Goal: Information Seeking & Learning: Learn about a topic

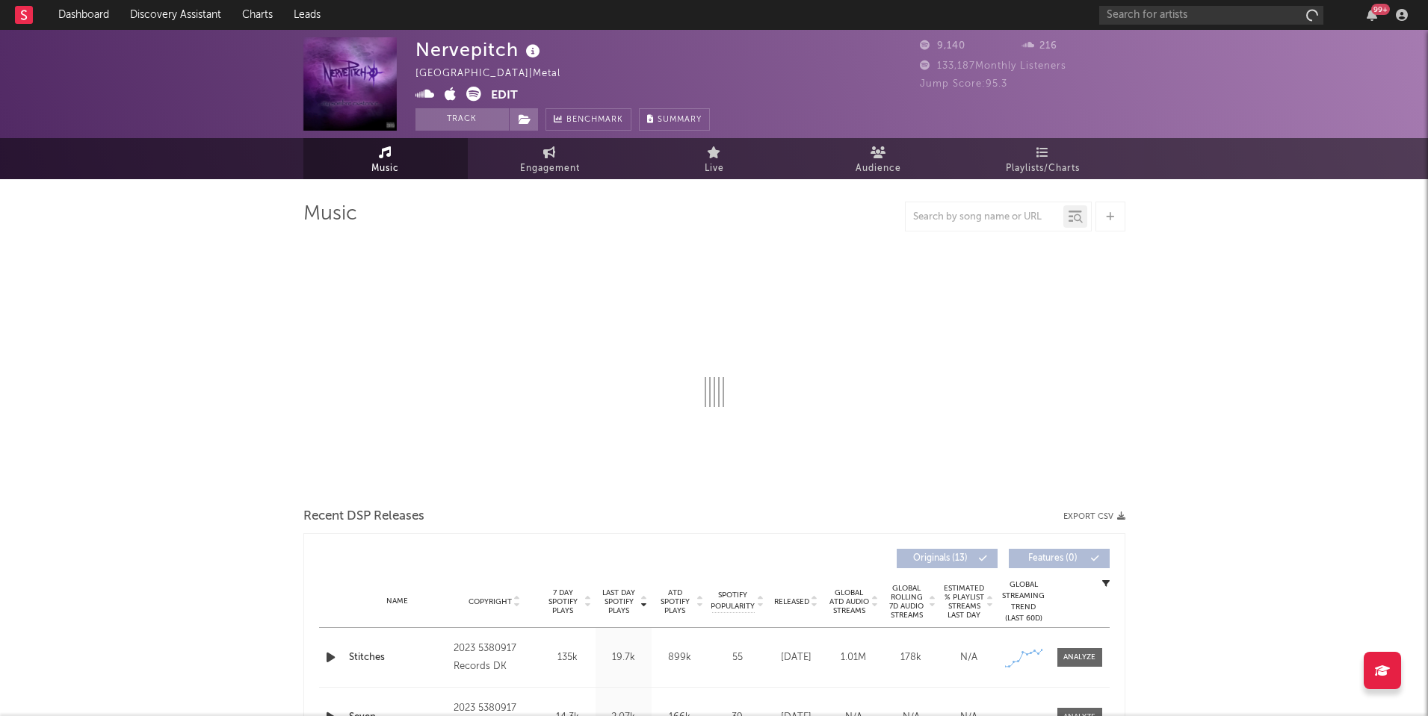
select select "1w"
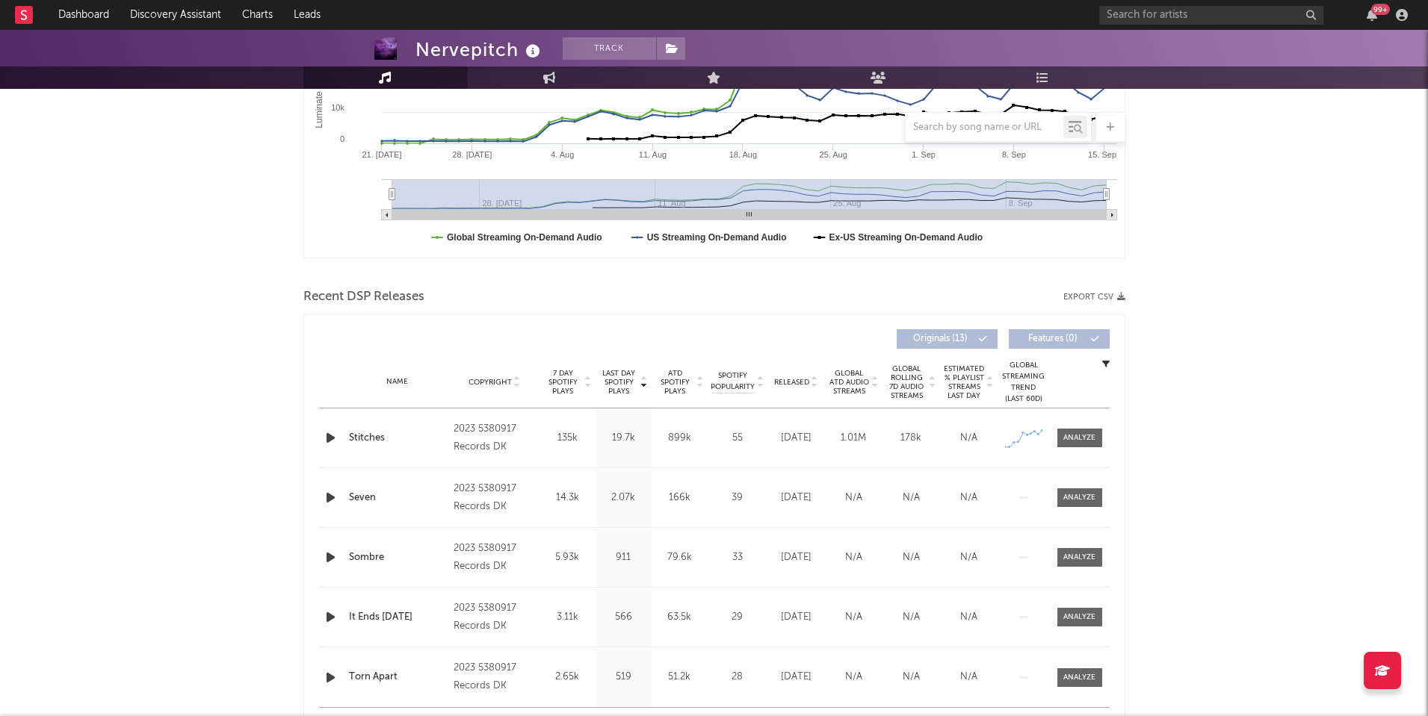
scroll to position [341, 0]
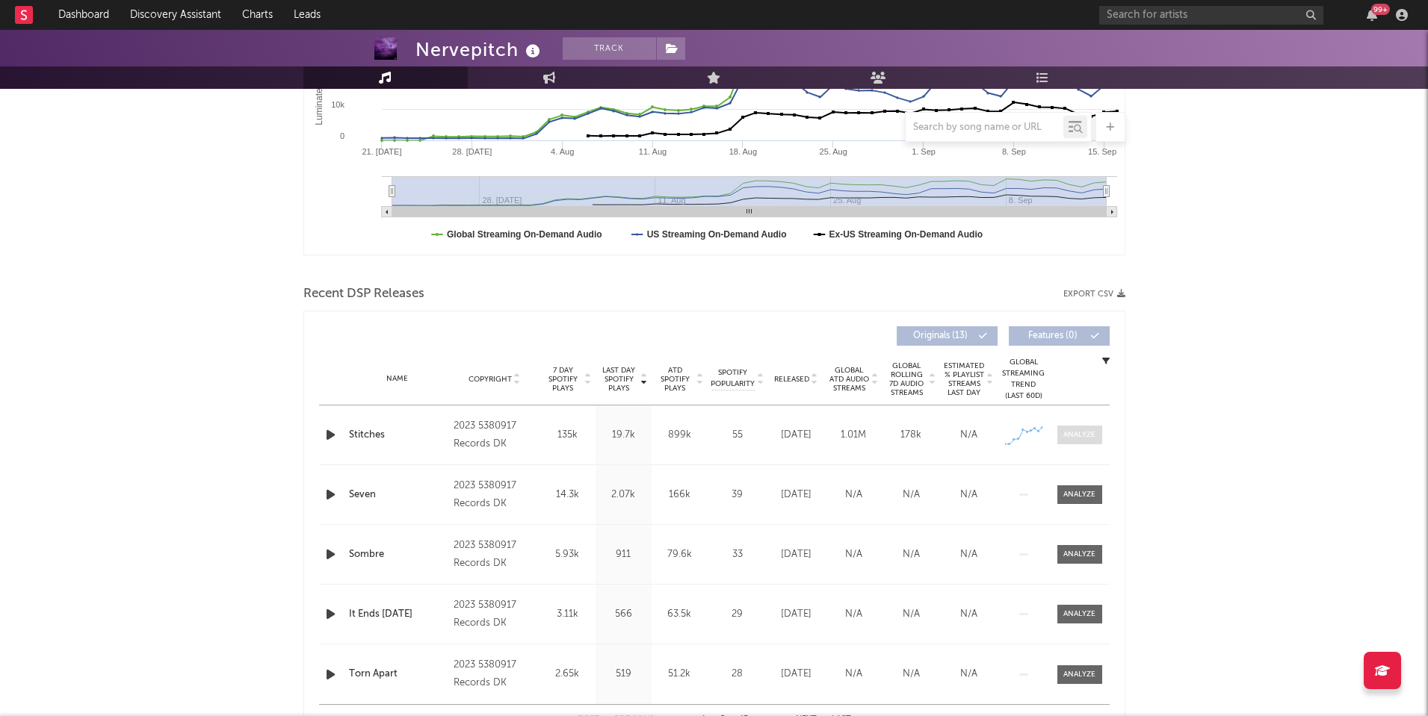
click at [1079, 433] on div at bounding box center [1079, 435] width 32 height 11
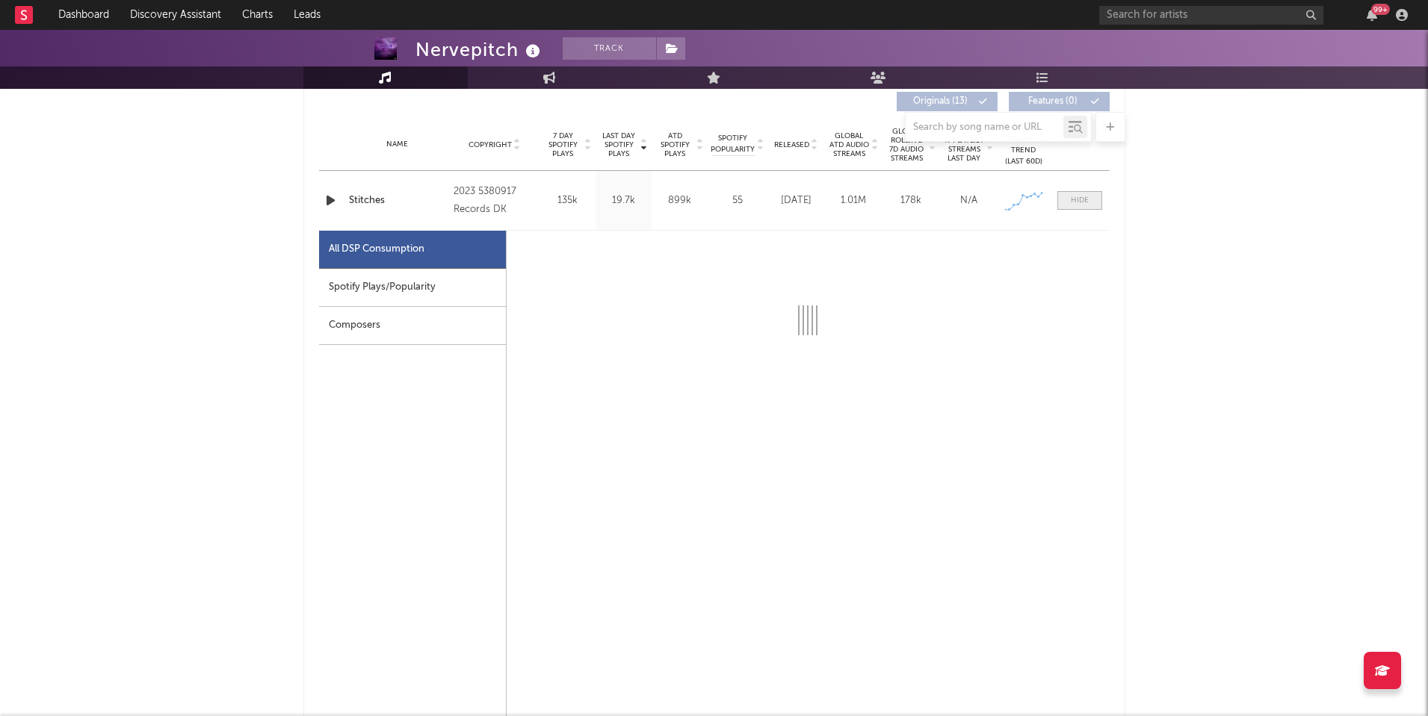
scroll to position [576, 0]
select select "1w"
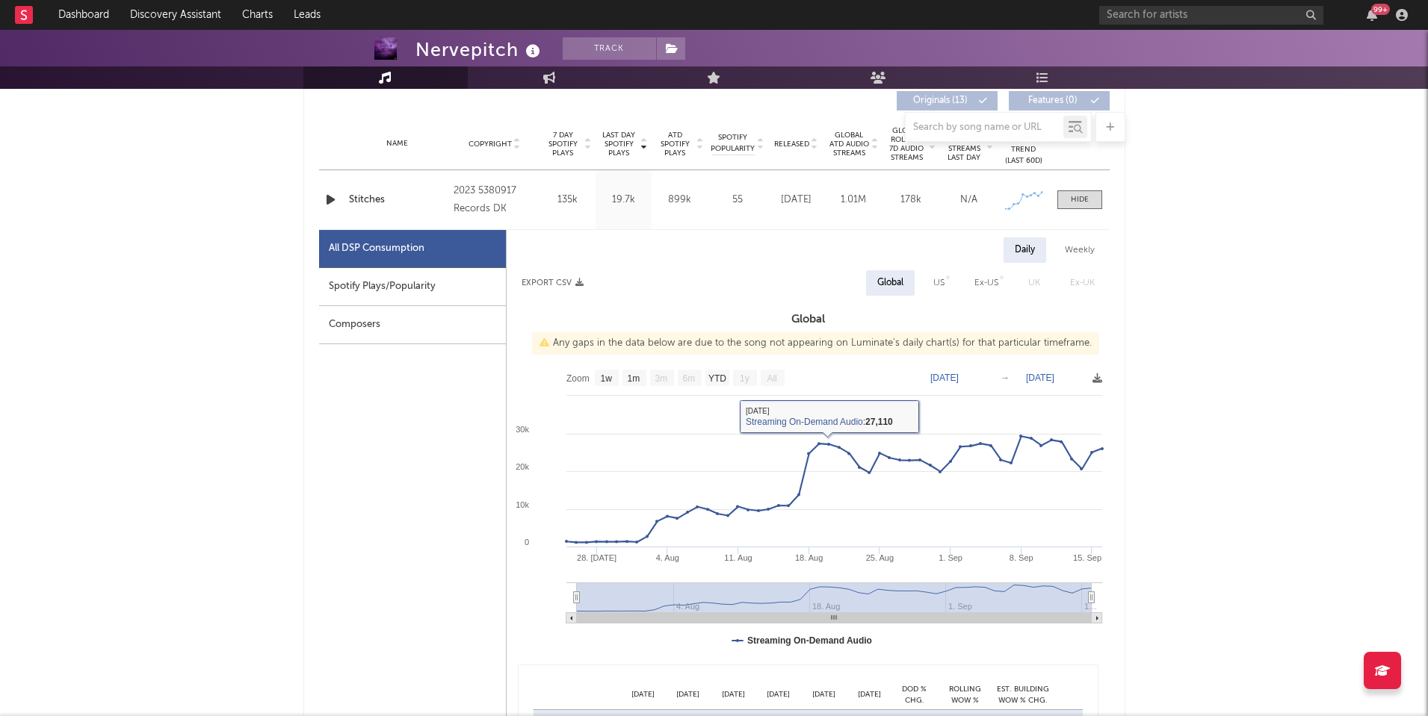
click at [1075, 246] on div "Weekly" at bounding box center [1079, 250] width 52 height 25
select select "1w"
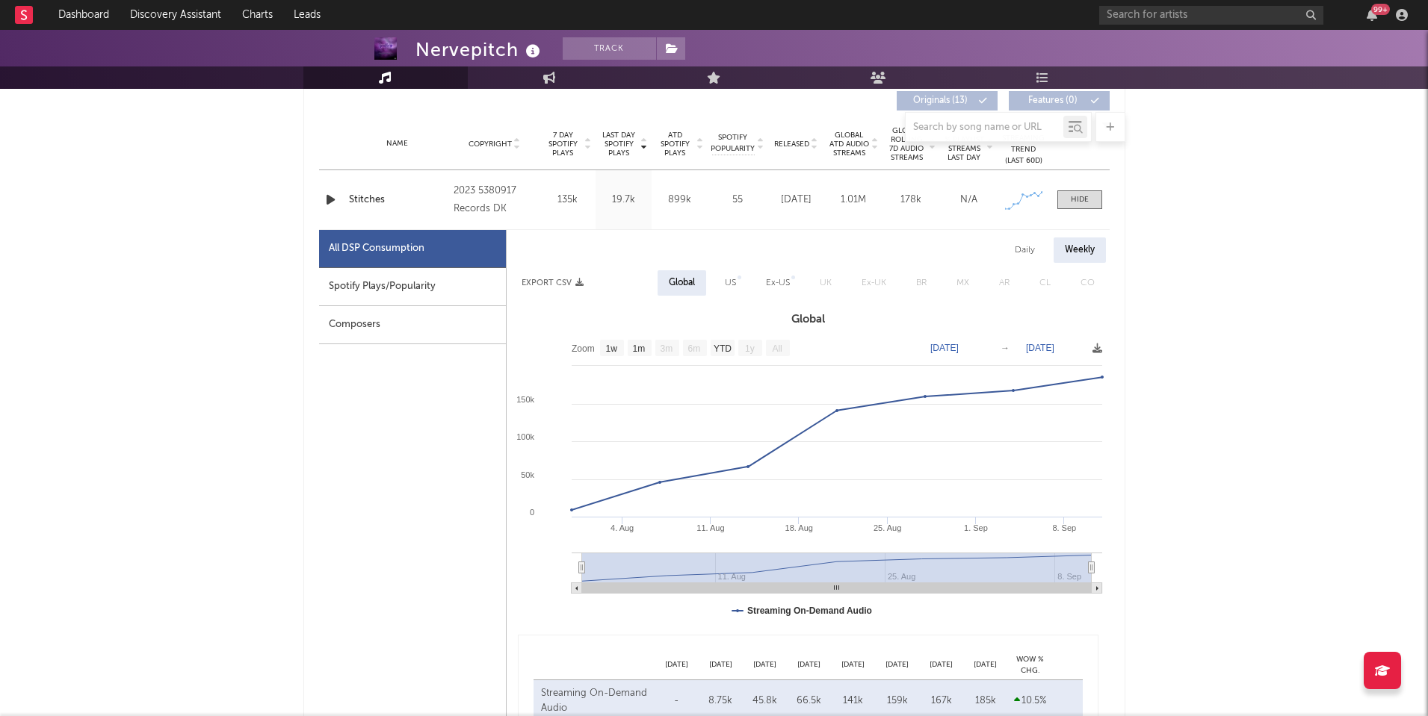
click at [1029, 248] on div "Daily" at bounding box center [1024, 250] width 43 height 25
select select "1w"
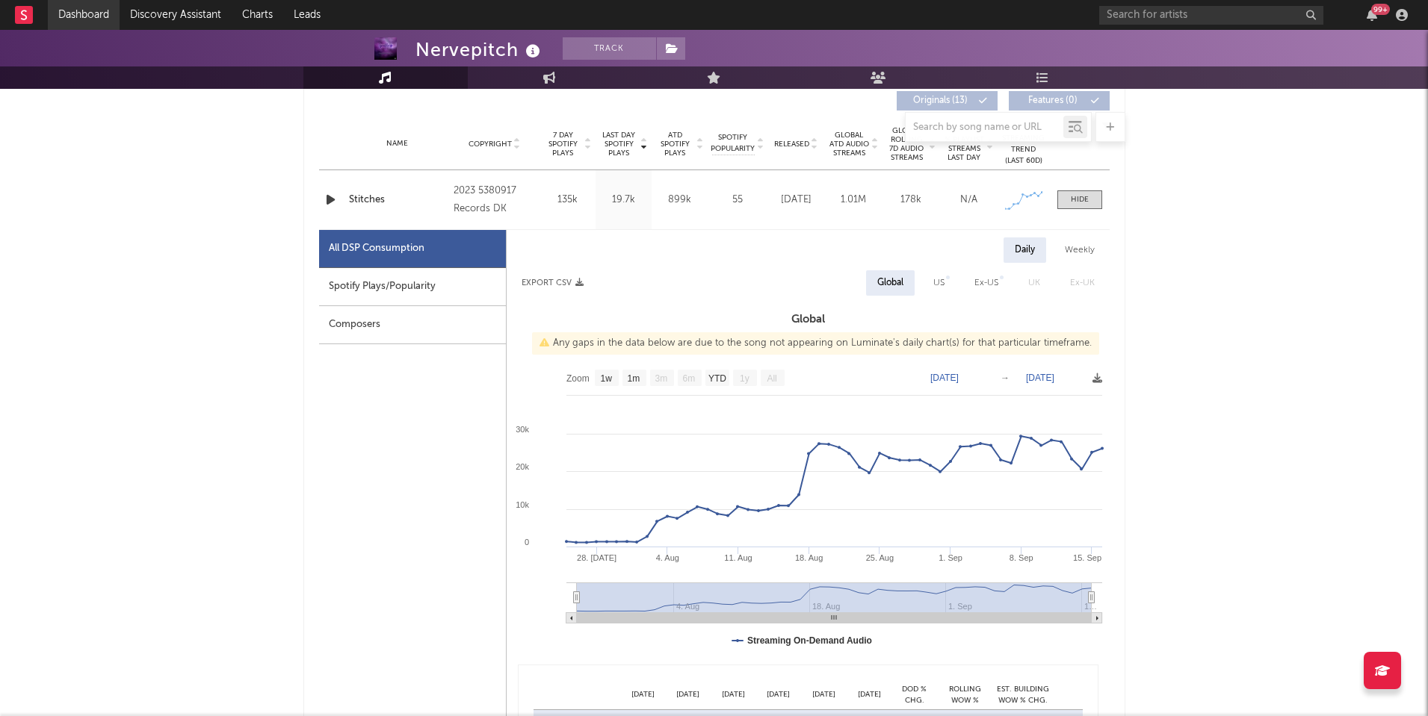
click at [87, 17] on link "Dashboard" at bounding box center [84, 15] width 72 height 30
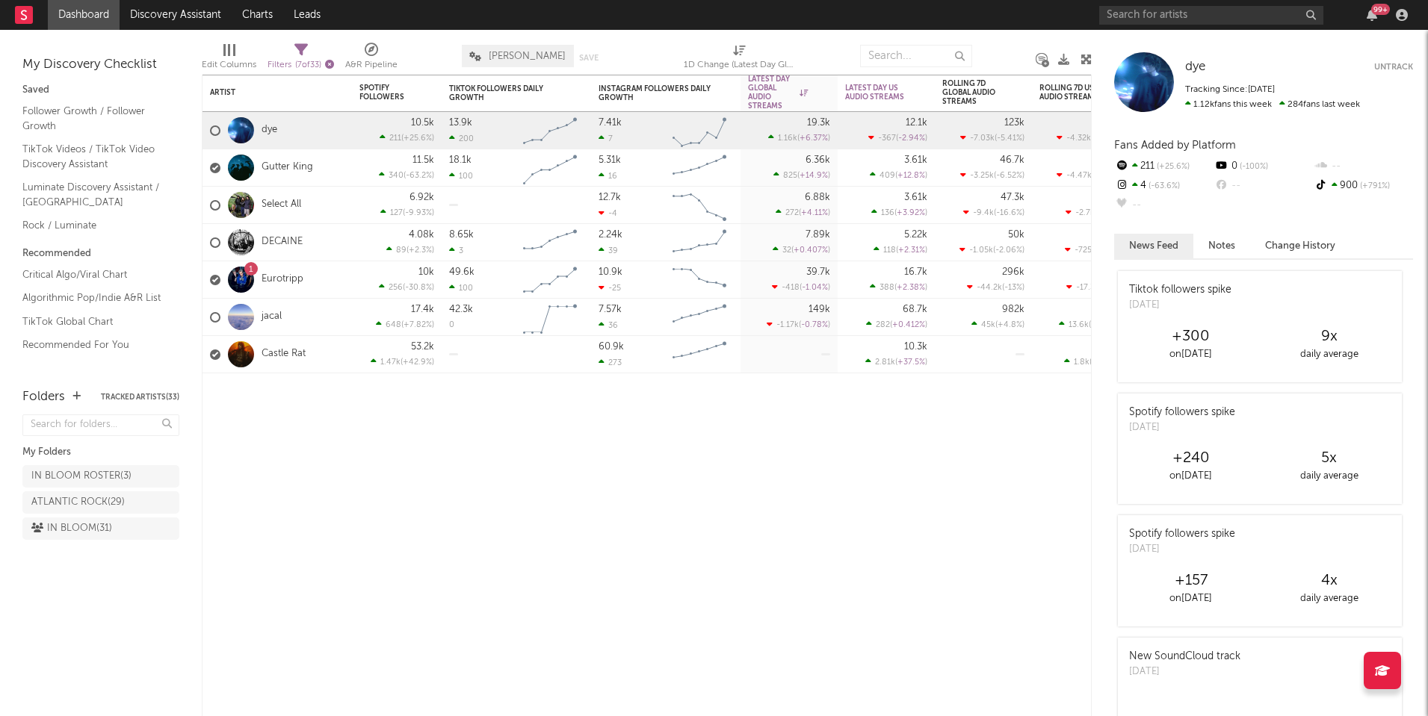
click at [334, 61] on icon "button" at bounding box center [329, 64] width 9 height 9
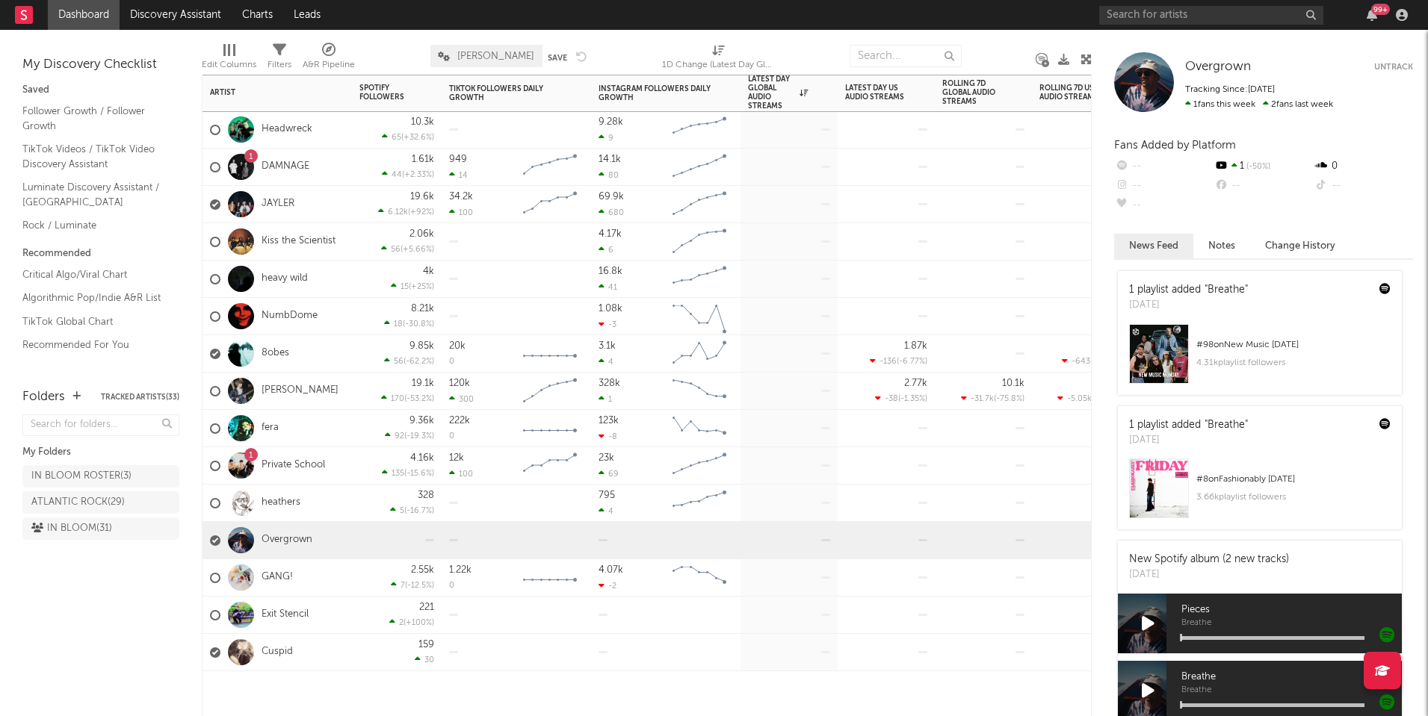
click at [250, 526] on div "Overgrown" at bounding box center [261, 540] width 102 height 43
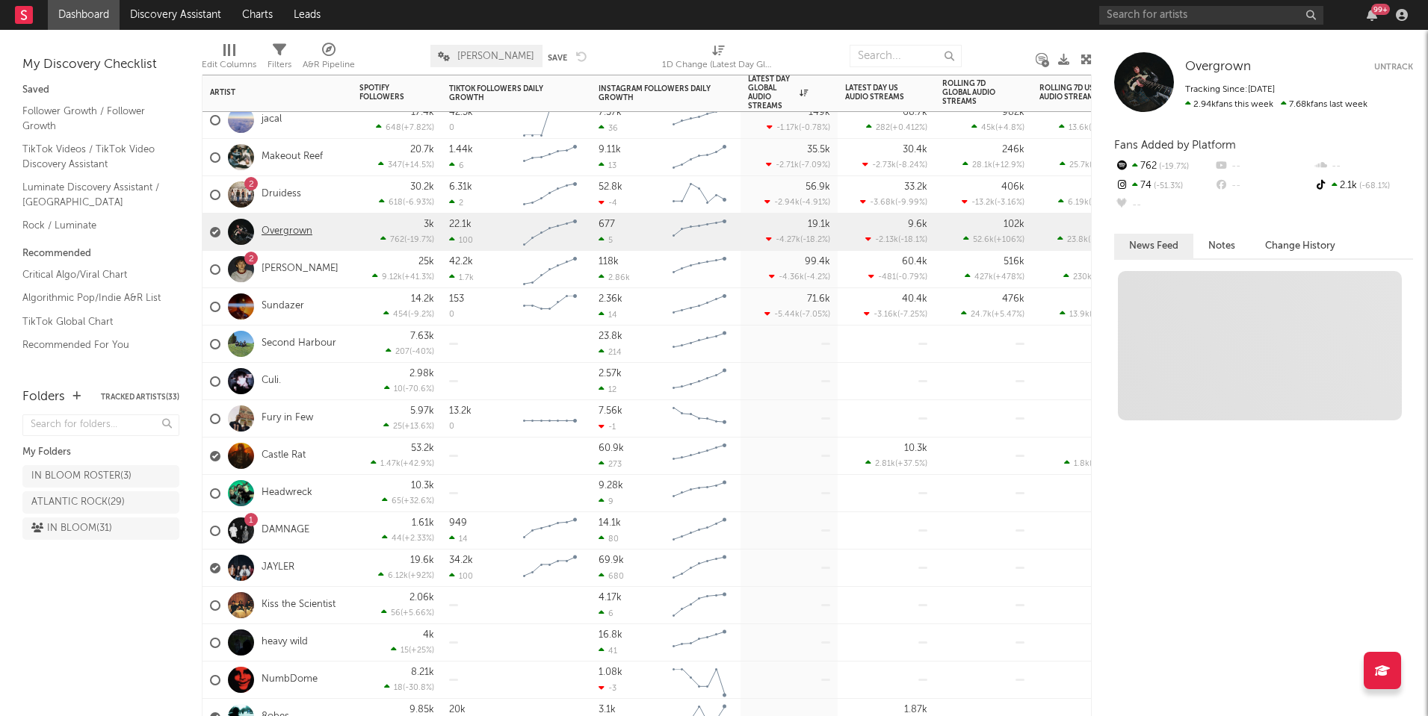
click at [291, 229] on link "Overgrown" at bounding box center [286, 232] width 51 height 13
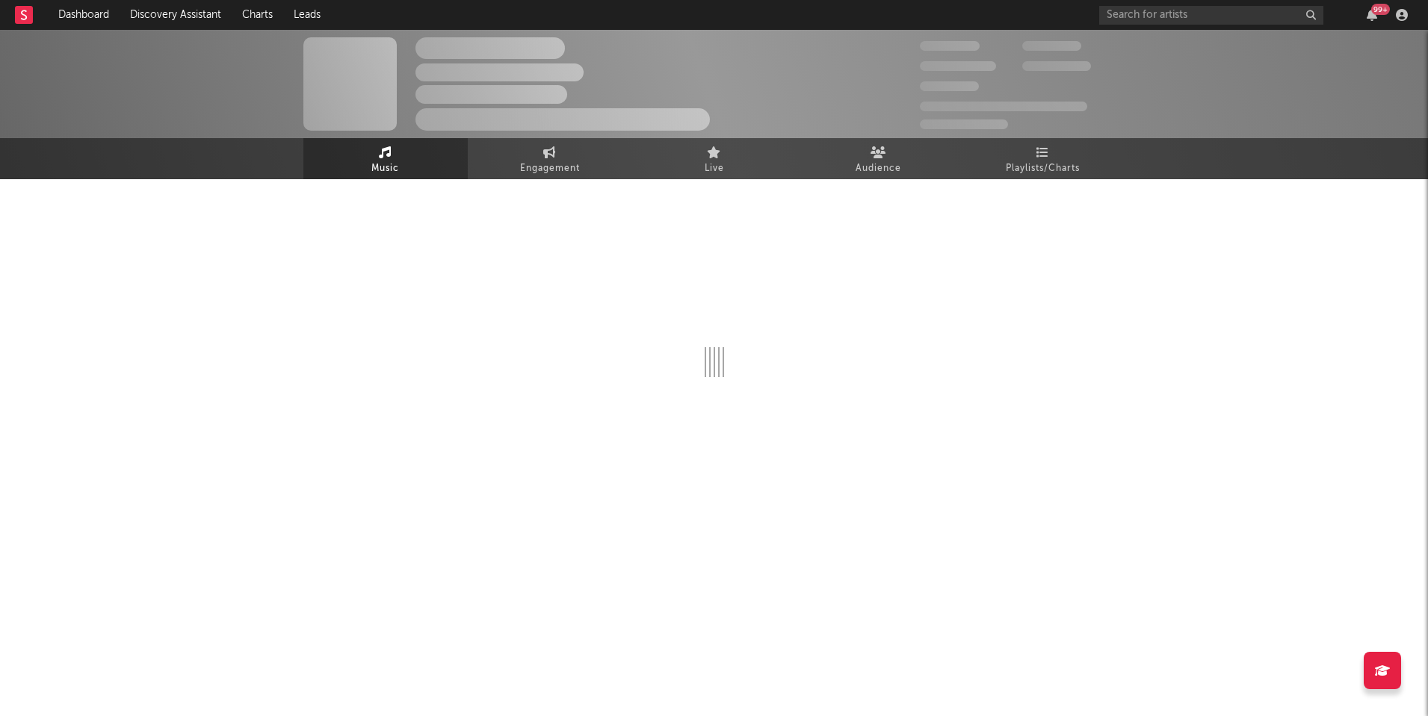
select select "1w"
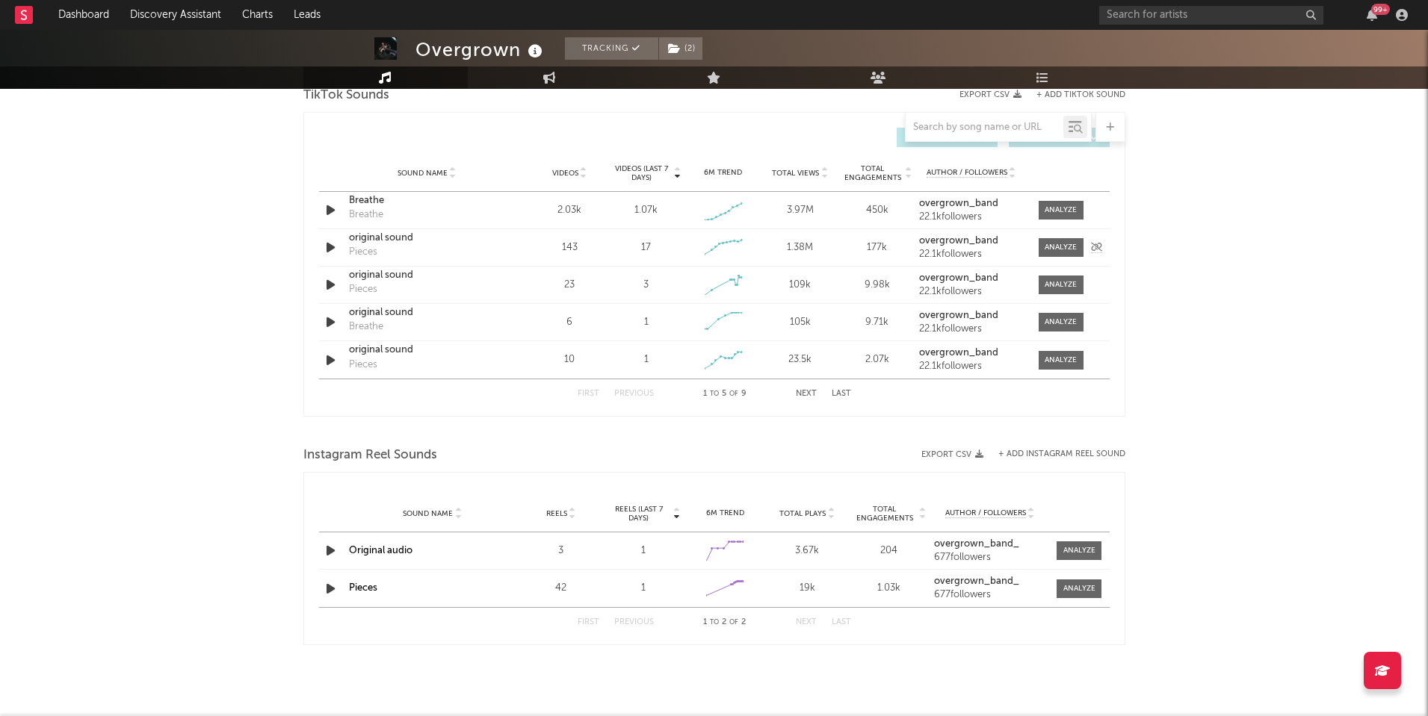
scroll to position [847, 0]
click at [1052, 207] on div at bounding box center [1060, 210] width 32 height 11
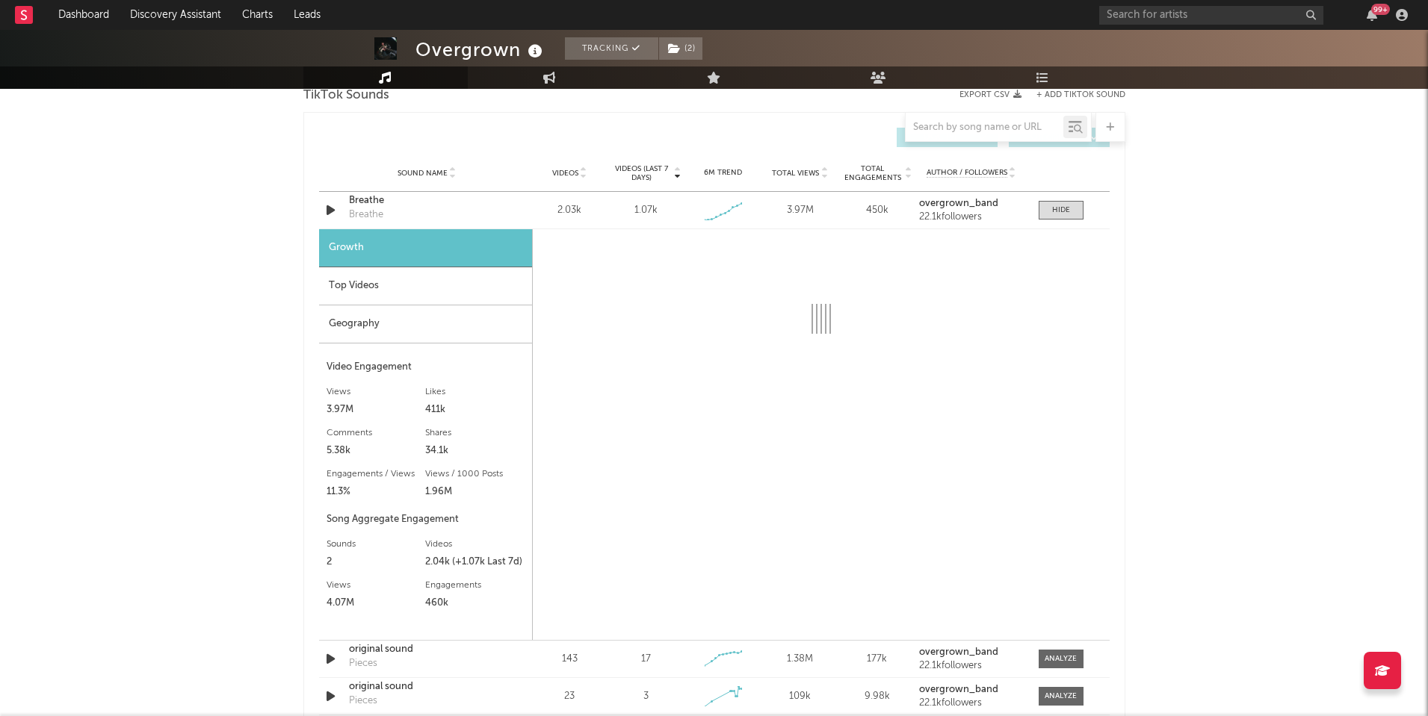
select select "1w"
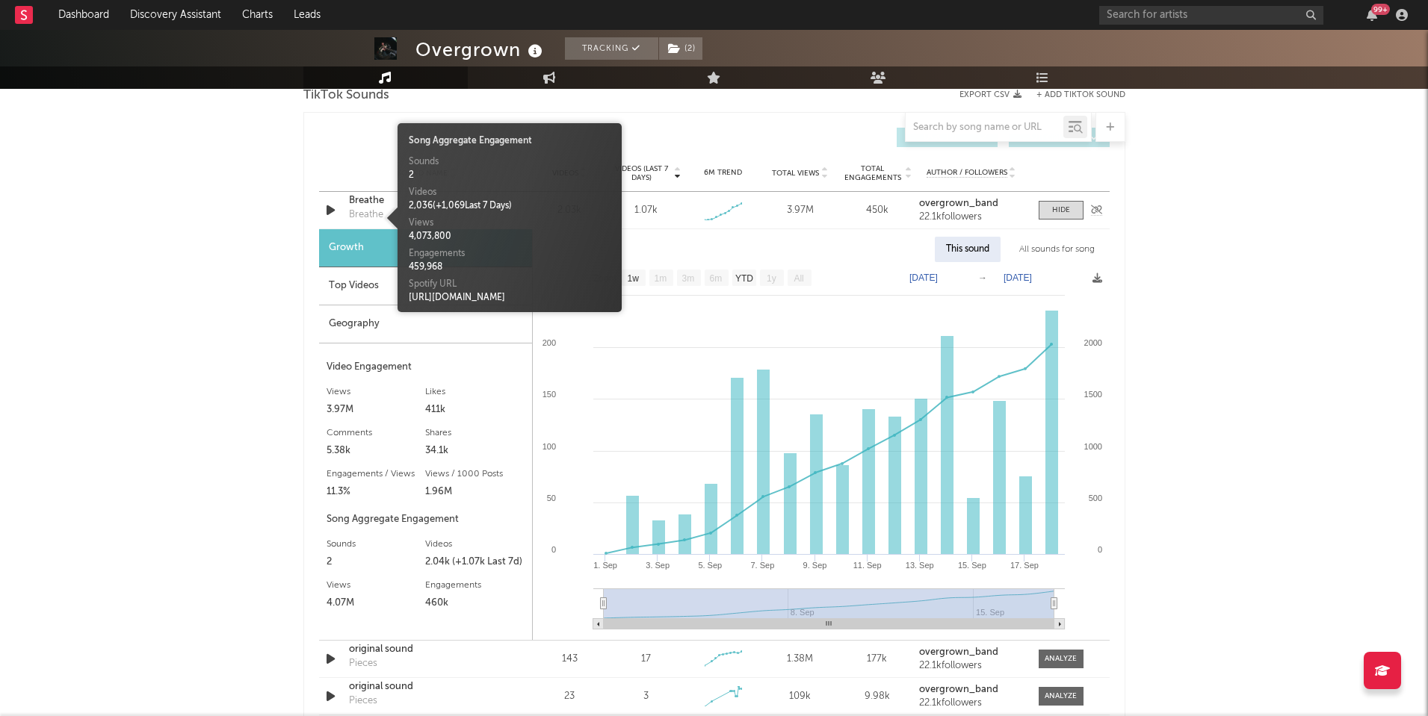
click at [372, 215] on div "Breathe" at bounding box center [366, 215] width 34 height 15
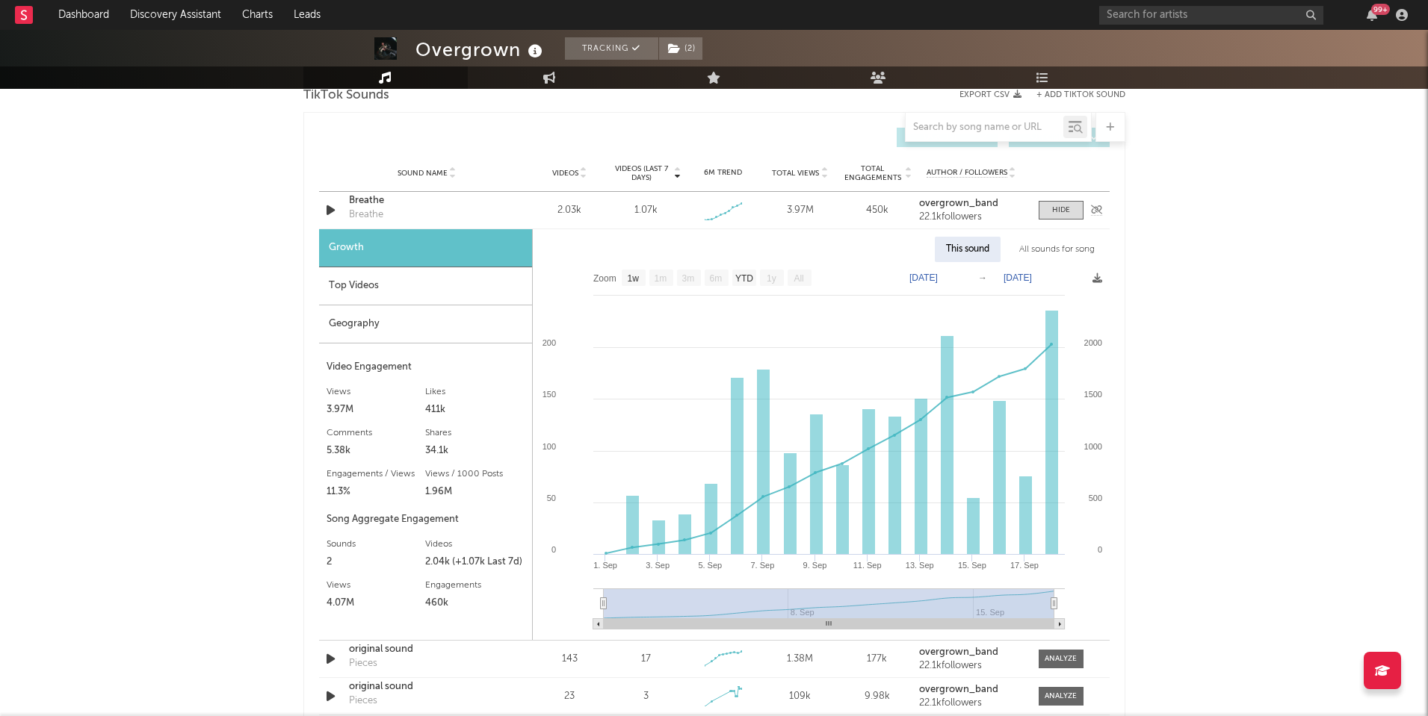
click at [367, 202] on div "Breathe" at bounding box center [427, 200] width 156 height 15
click at [1062, 211] on div at bounding box center [1061, 210] width 18 height 11
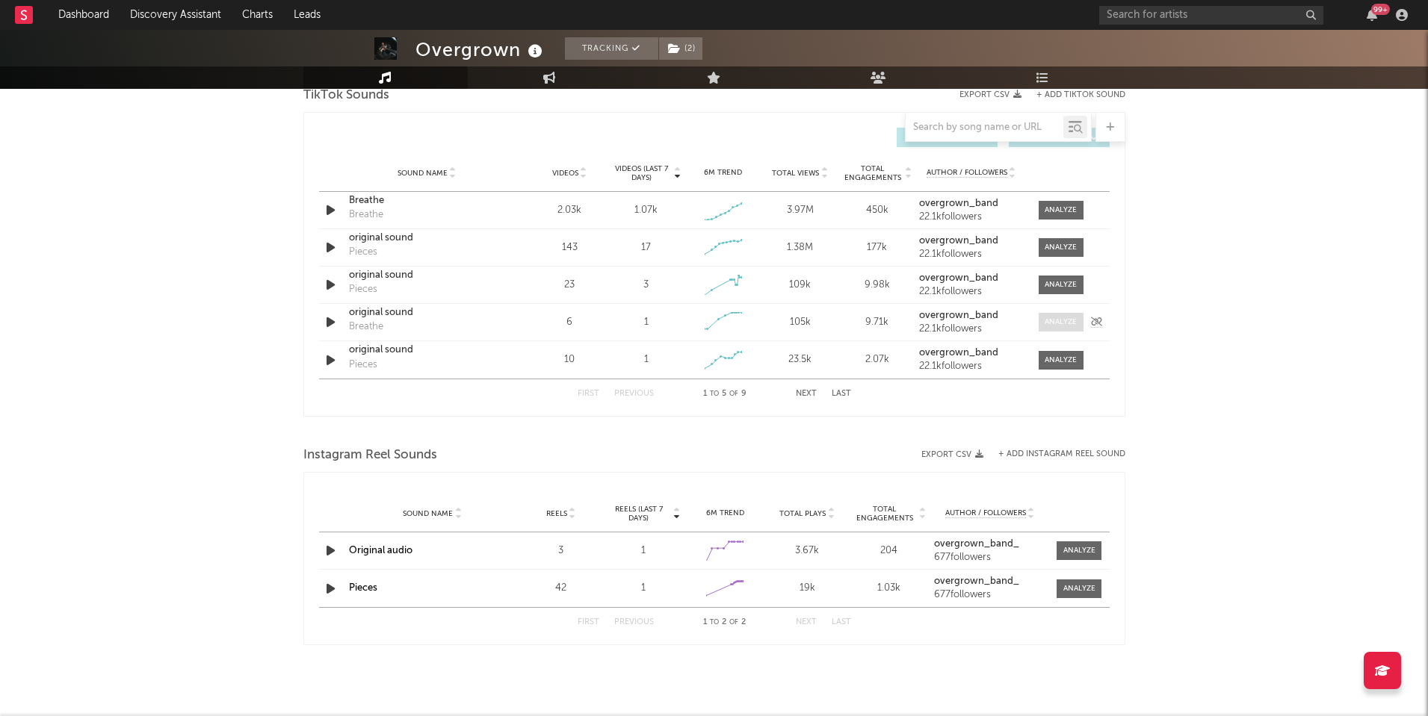
click at [1058, 320] on div at bounding box center [1060, 322] width 32 height 11
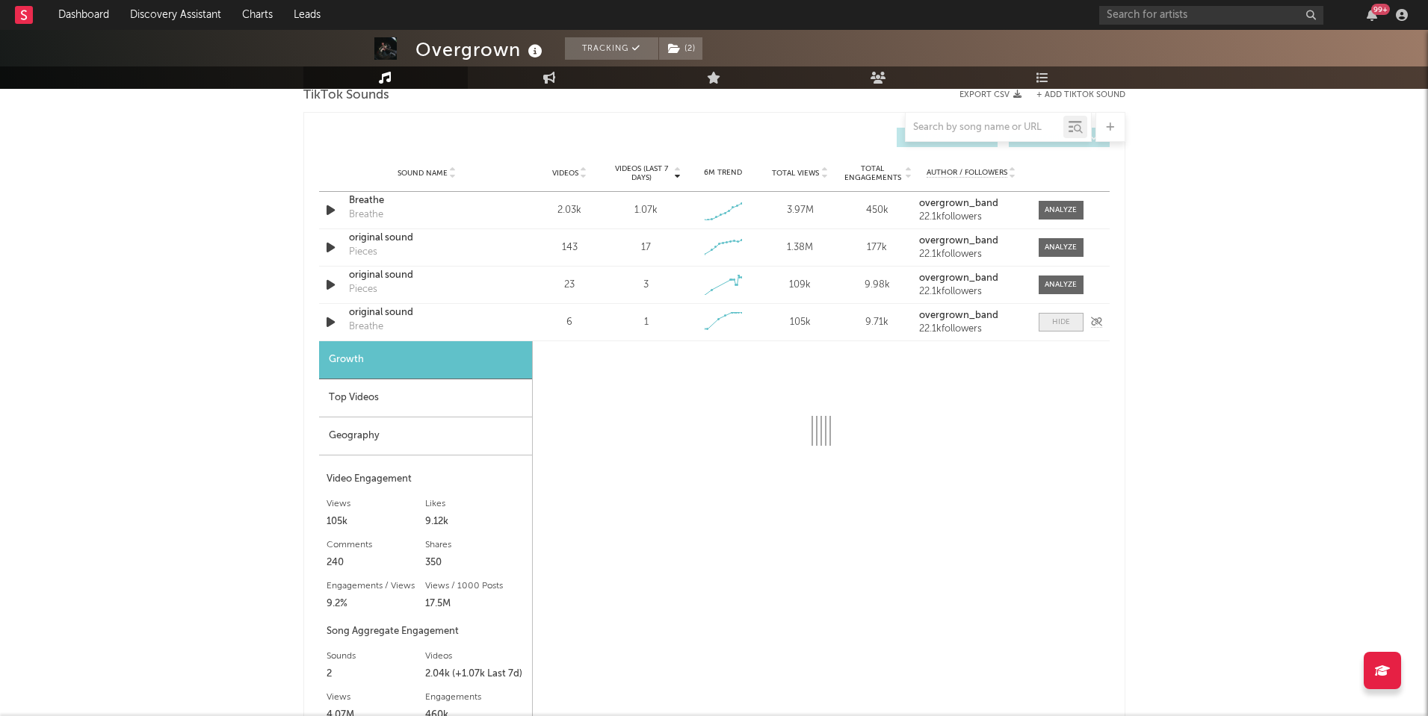
select select "1w"
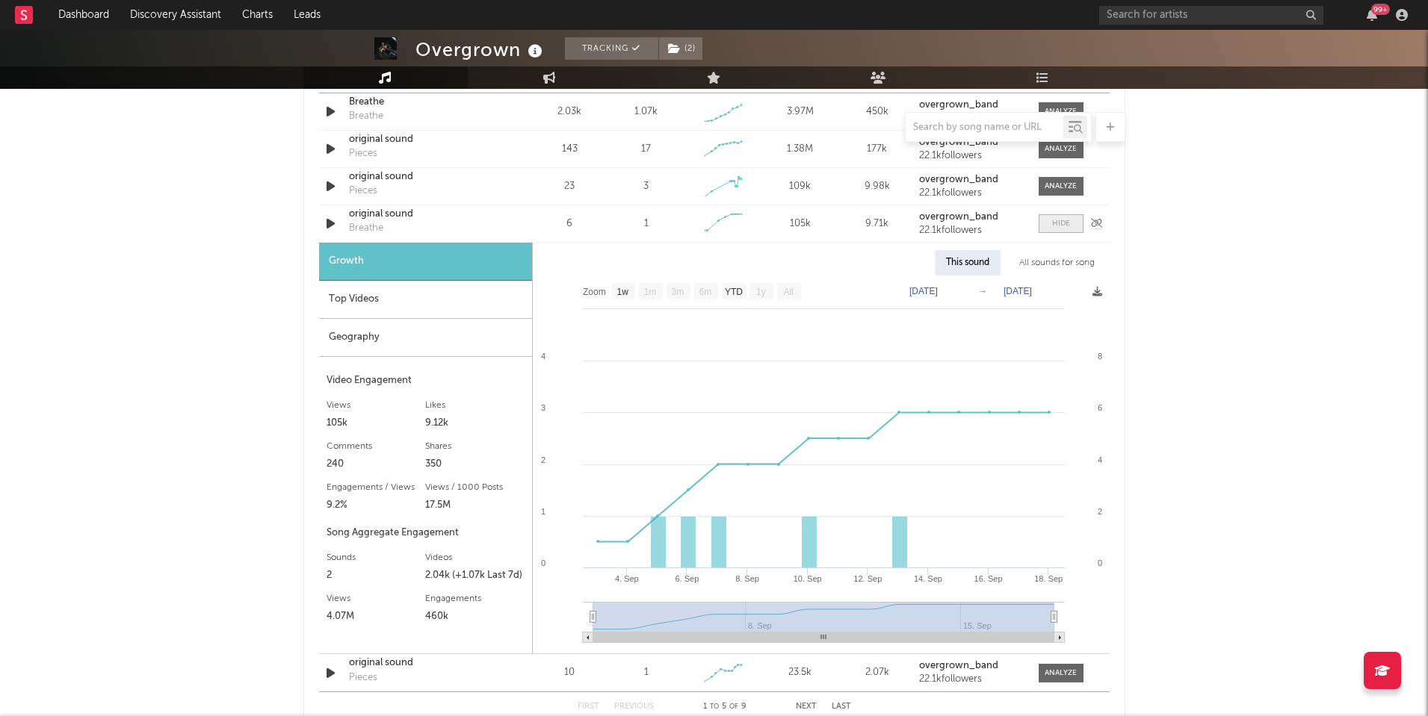
scroll to position [948, 0]
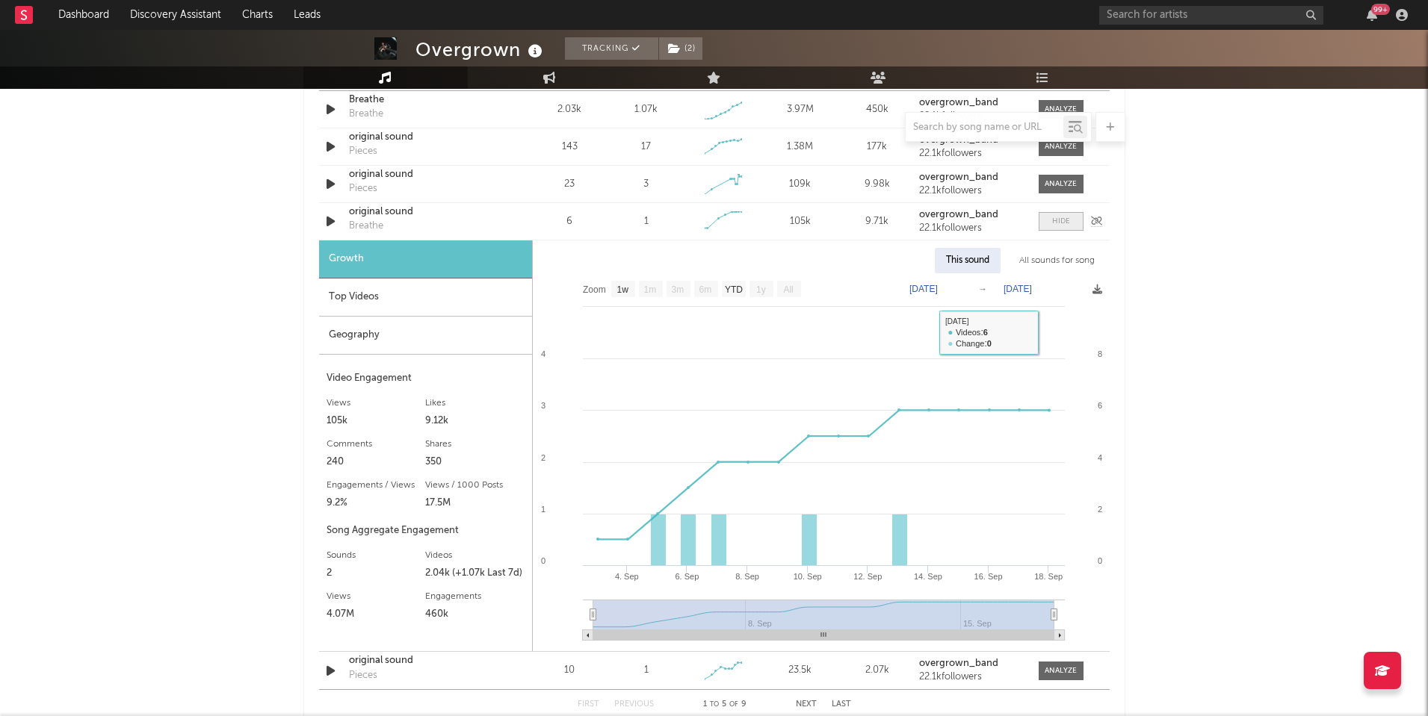
click at [1061, 217] on div at bounding box center [1061, 221] width 18 height 11
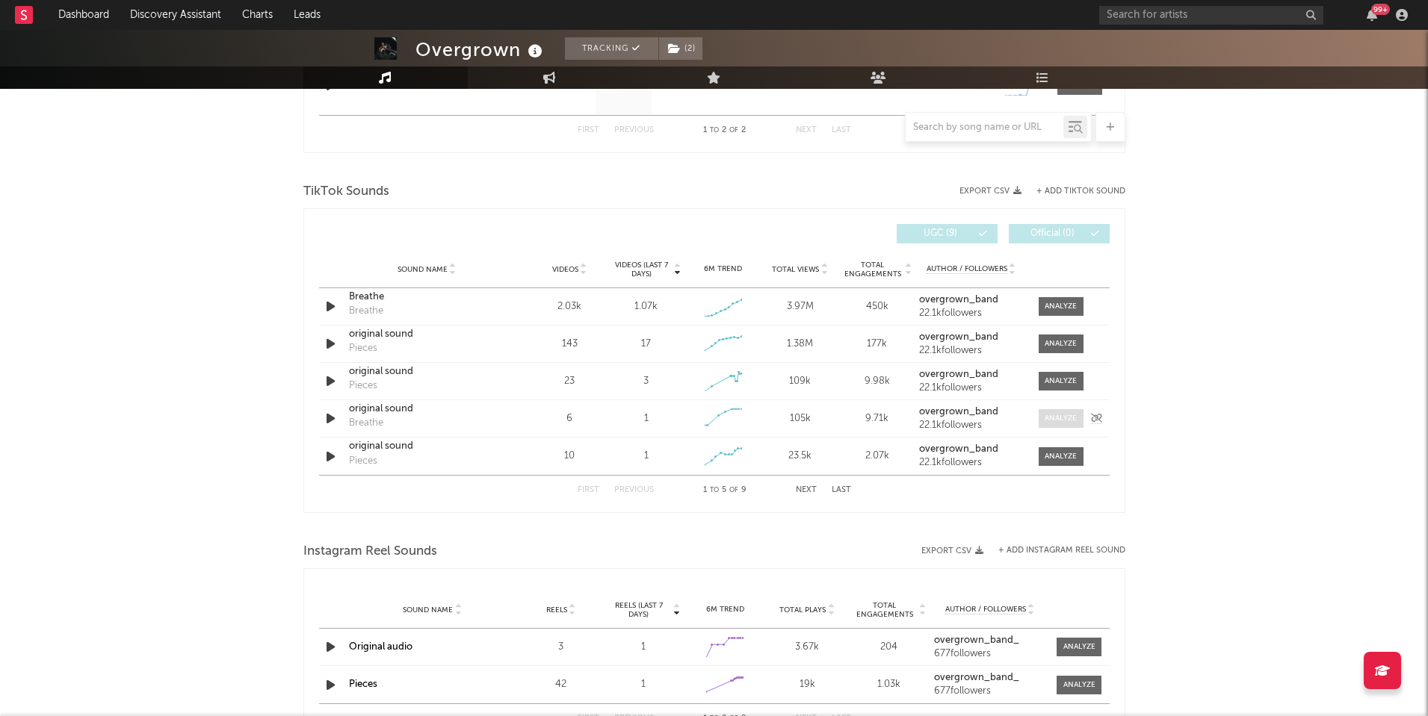
scroll to position [750, 0]
click at [1058, 319] on div "Sound Name Breathe Breathe Videos 2.03k Videos (last 7 days) 1.07k Weekly Growt…" at bounding box center [714, 307] width 790 height 37
click at [1058, 315] on span at bounding box center [1060, 307] width 45 height 19
select select "1w"
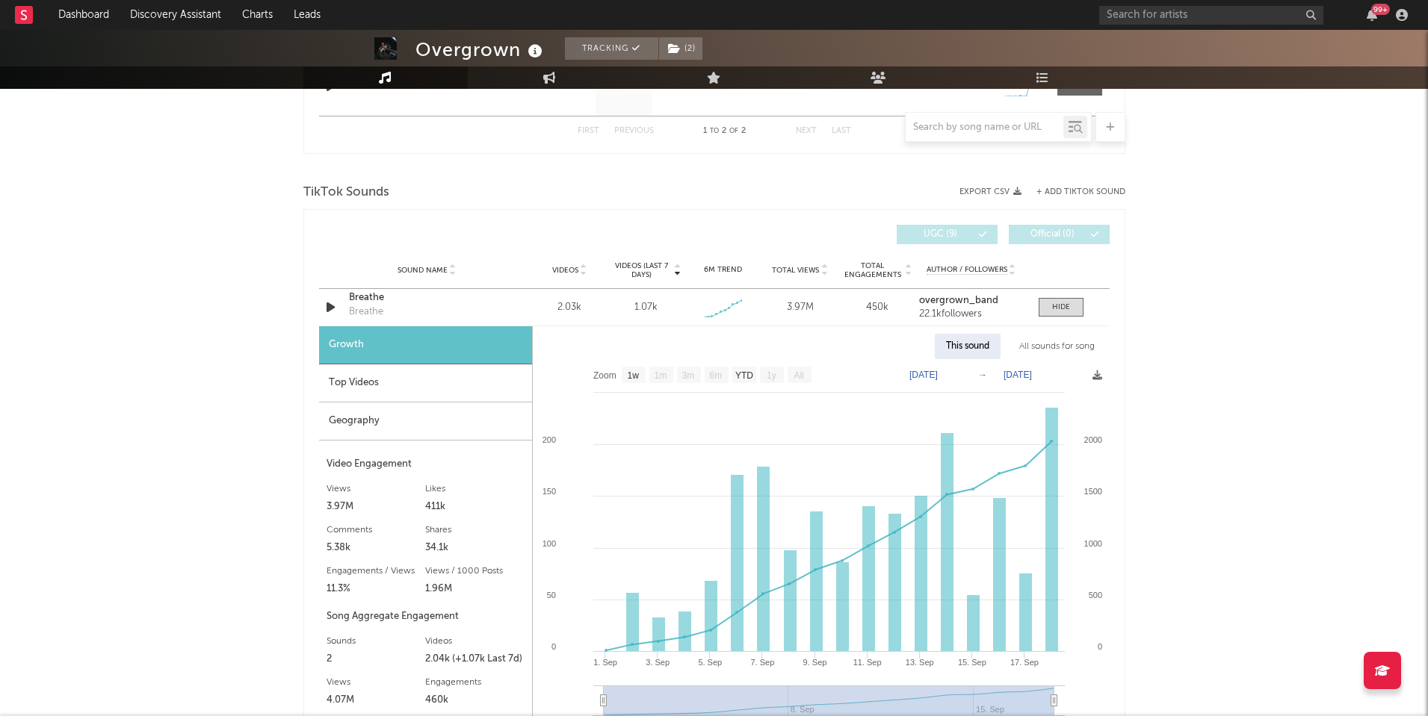
click at [1053, 337] on div "All sounds for song" at bounding box center [1057, 346] width 98 height 25
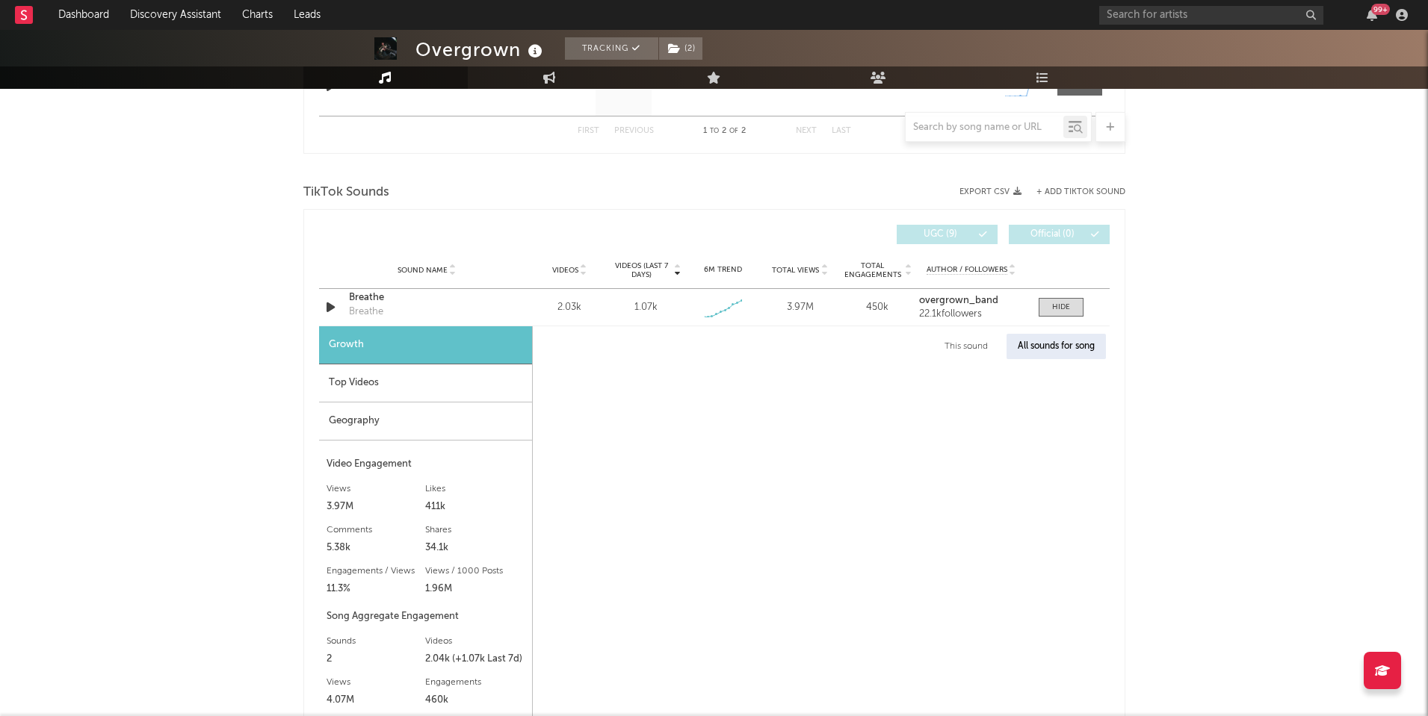
select select "1w"
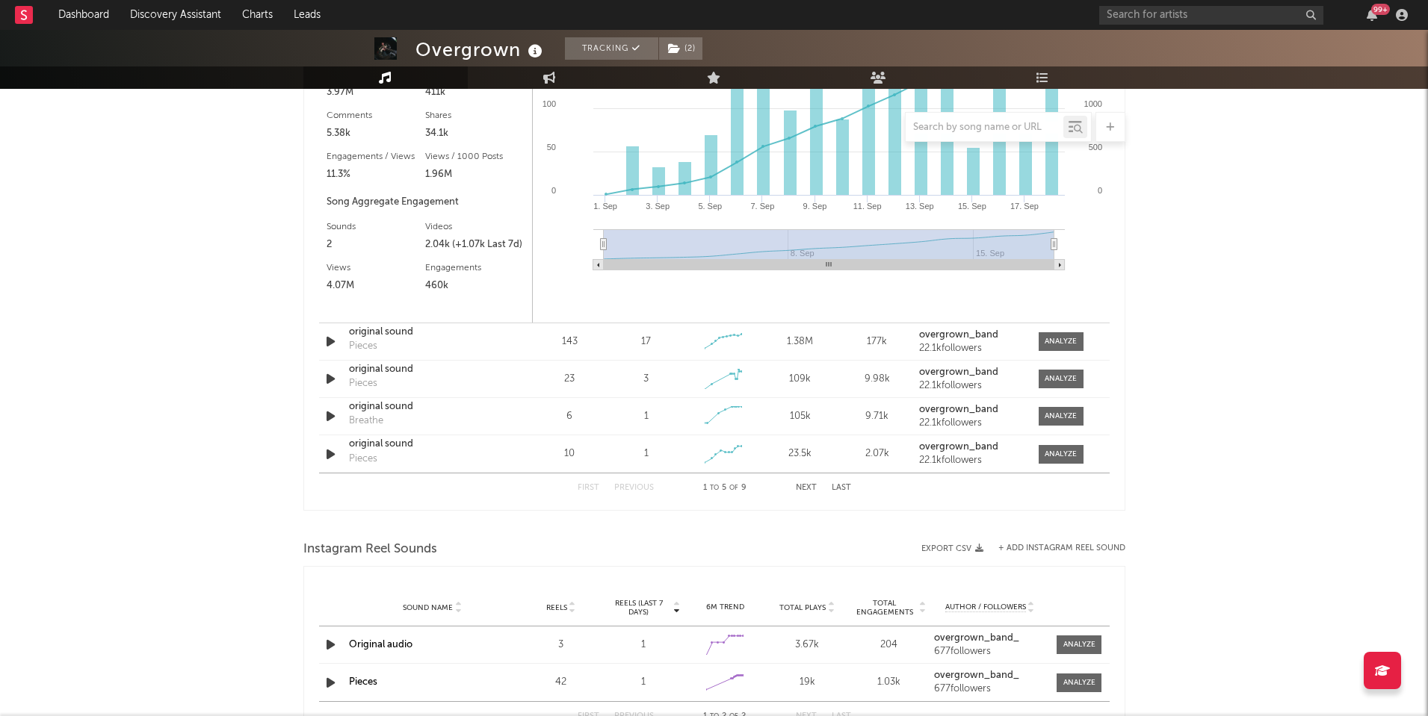
scroll to position [1145, 0]
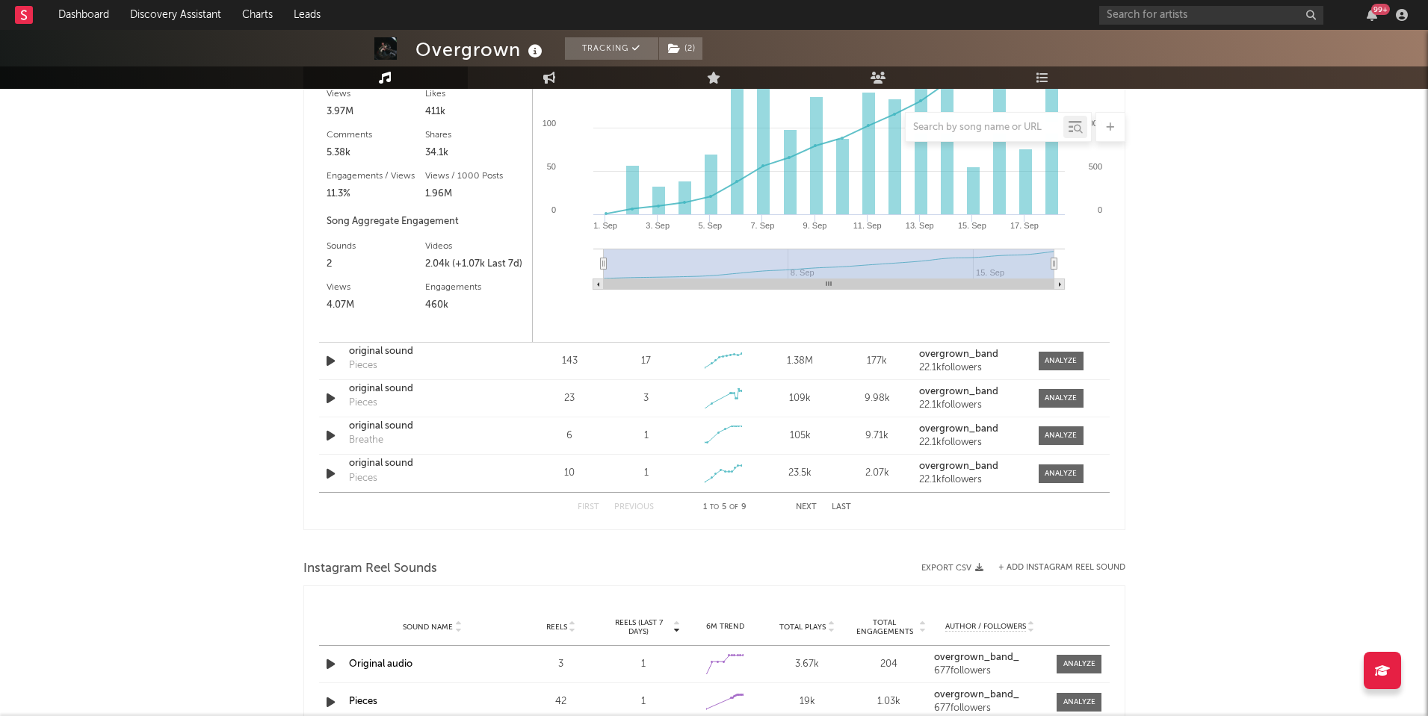
click at [393, 665] on link "Original audio" at bounding box center [380, 665] width 63 height 10
